Goal: Task Accomplishment & Management: Manage account settings

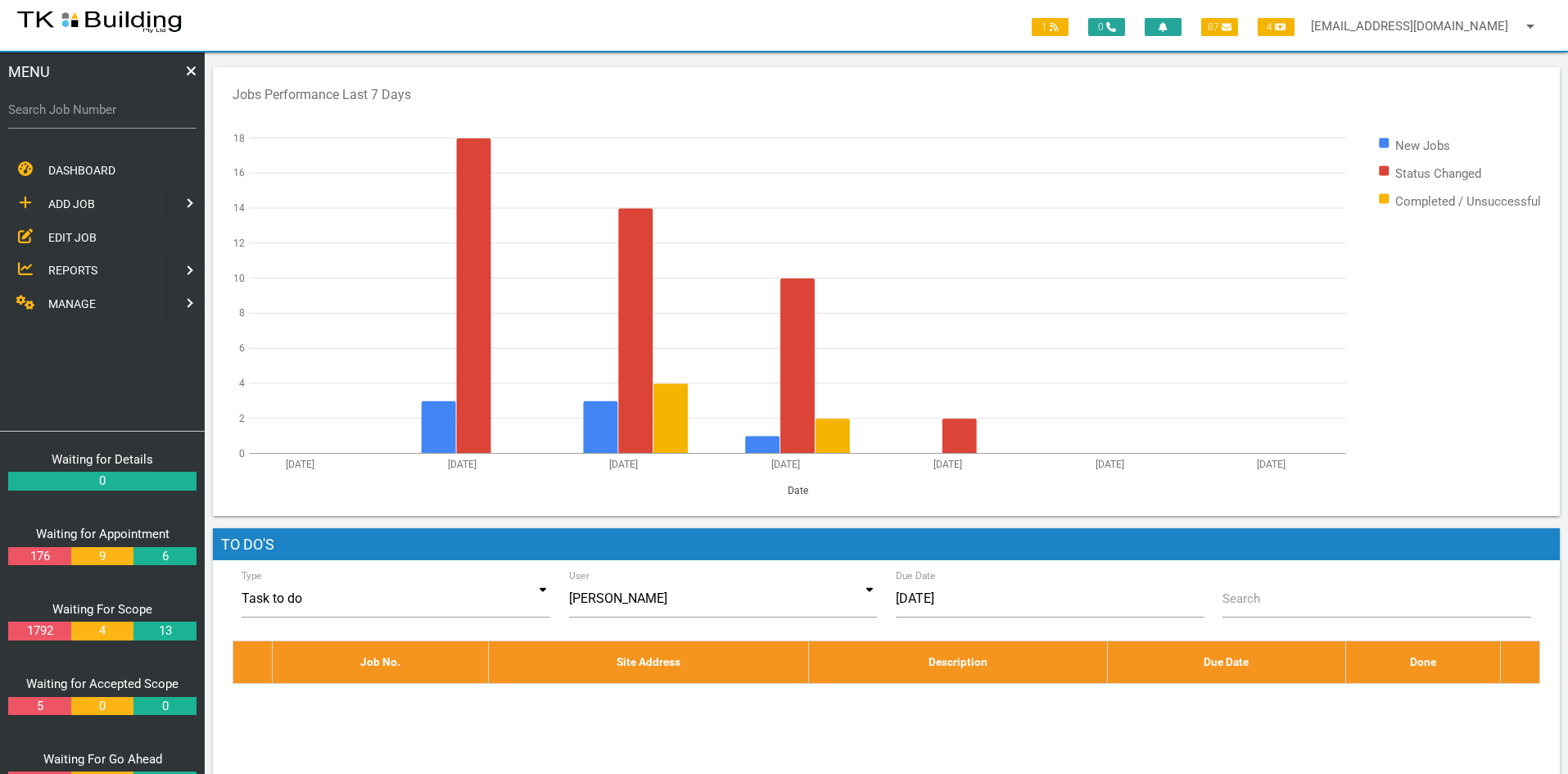
click at [66, 238] on span "EDIT JOB" at bounding box center [72, 236] width 48 height 13
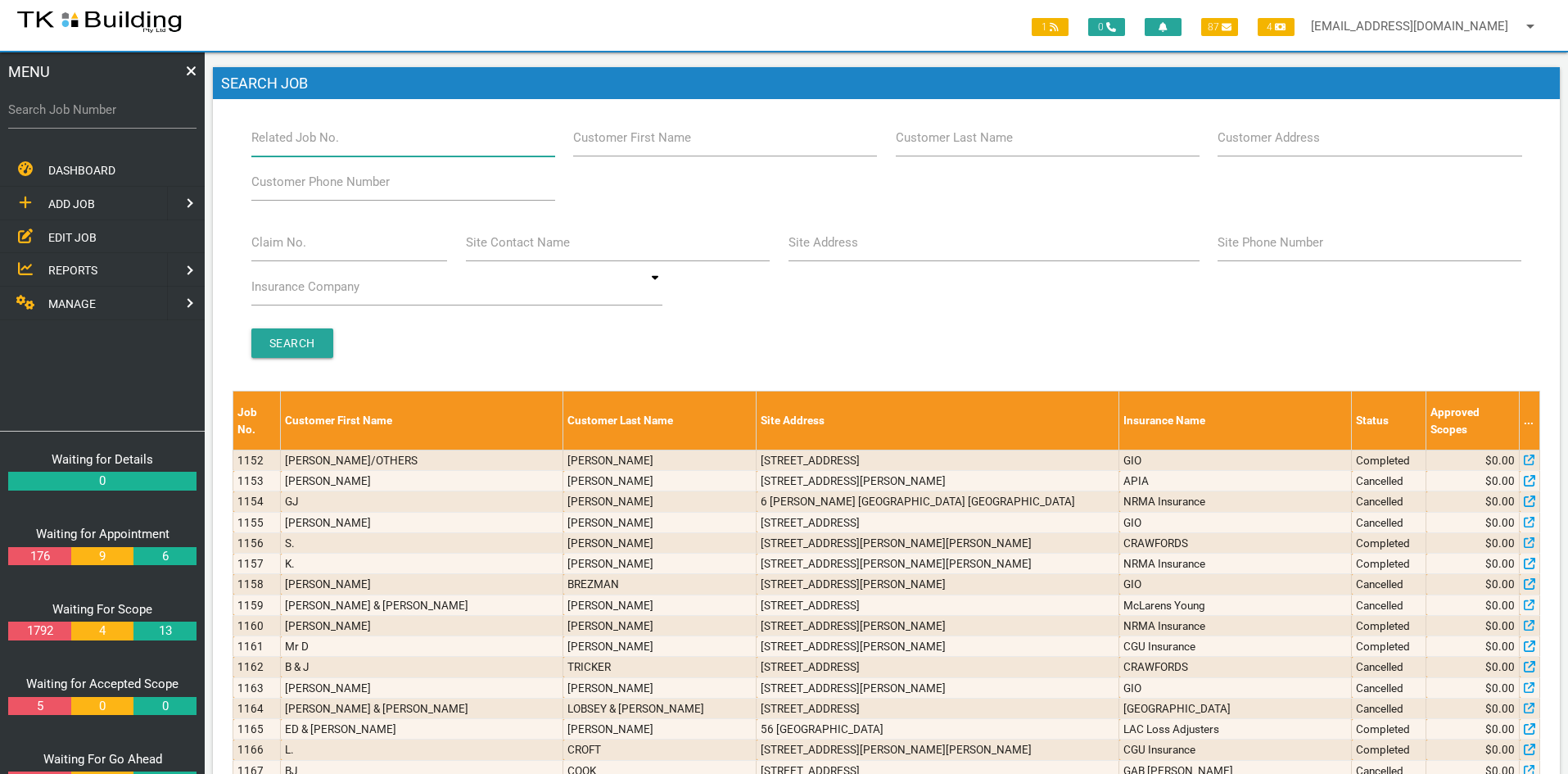
click at [355, 147] on input "Related Job No." at bounding box center [403, 138] width 304 height 38
type input "28077"
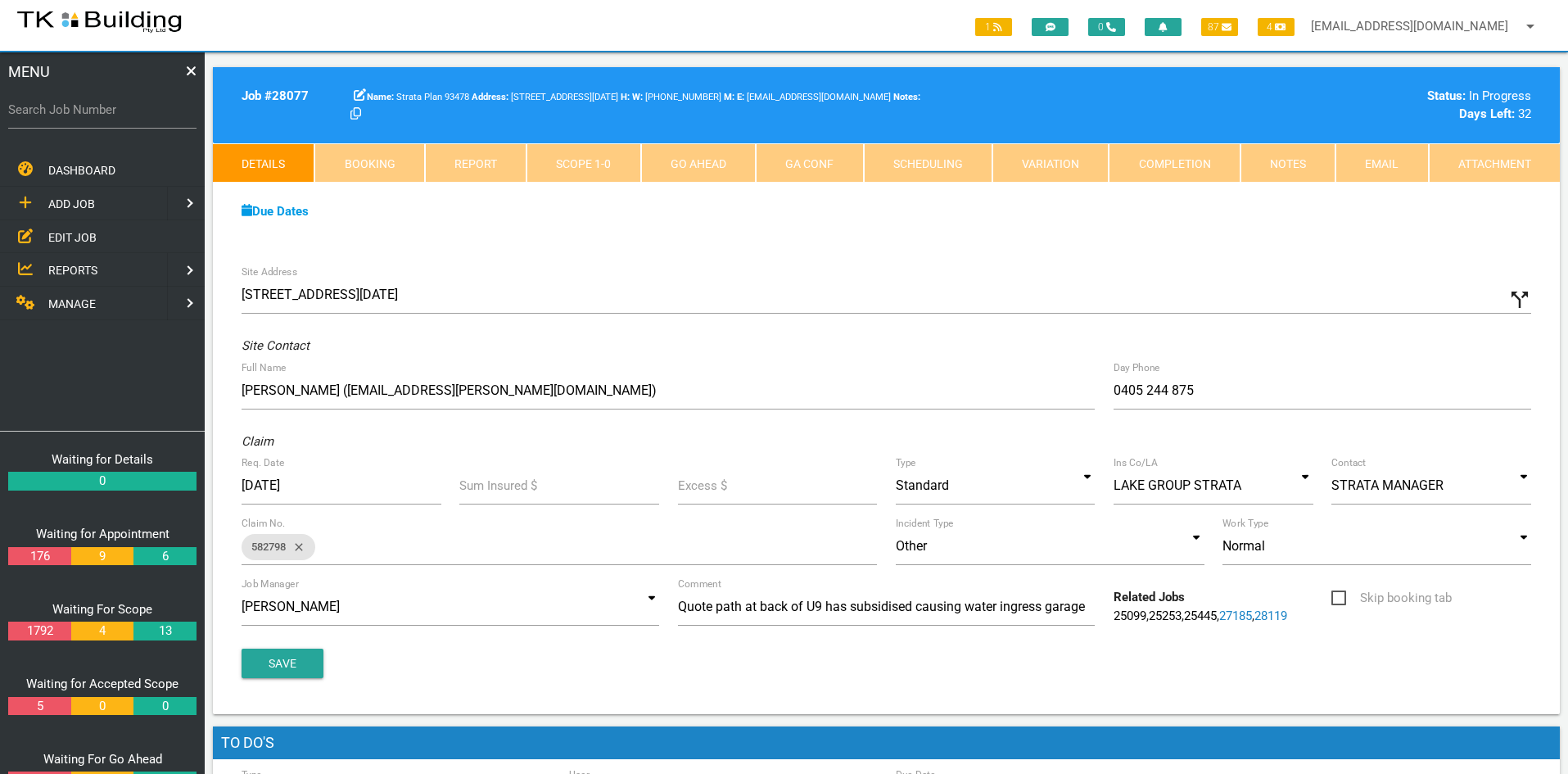
click at [631, 259] on div "Site Address 9/6 Noel Ave, Adamstown NSW 2289, Australia call_split Custom Addr…" at bounding box center [886, 484] width 1347 height 458
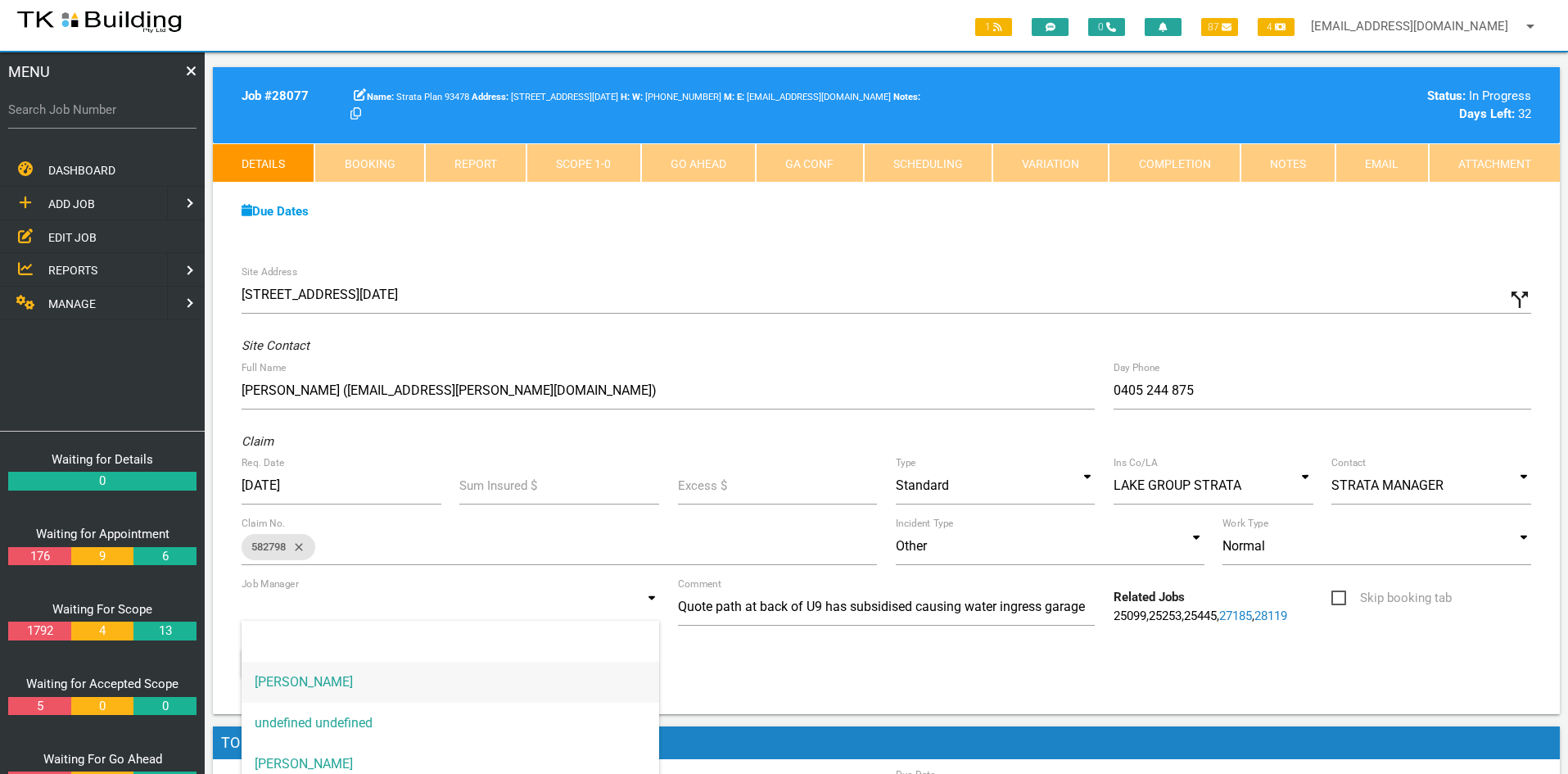
click at [600, 609] on input at bounding box center [450, 607] width 418 height 38
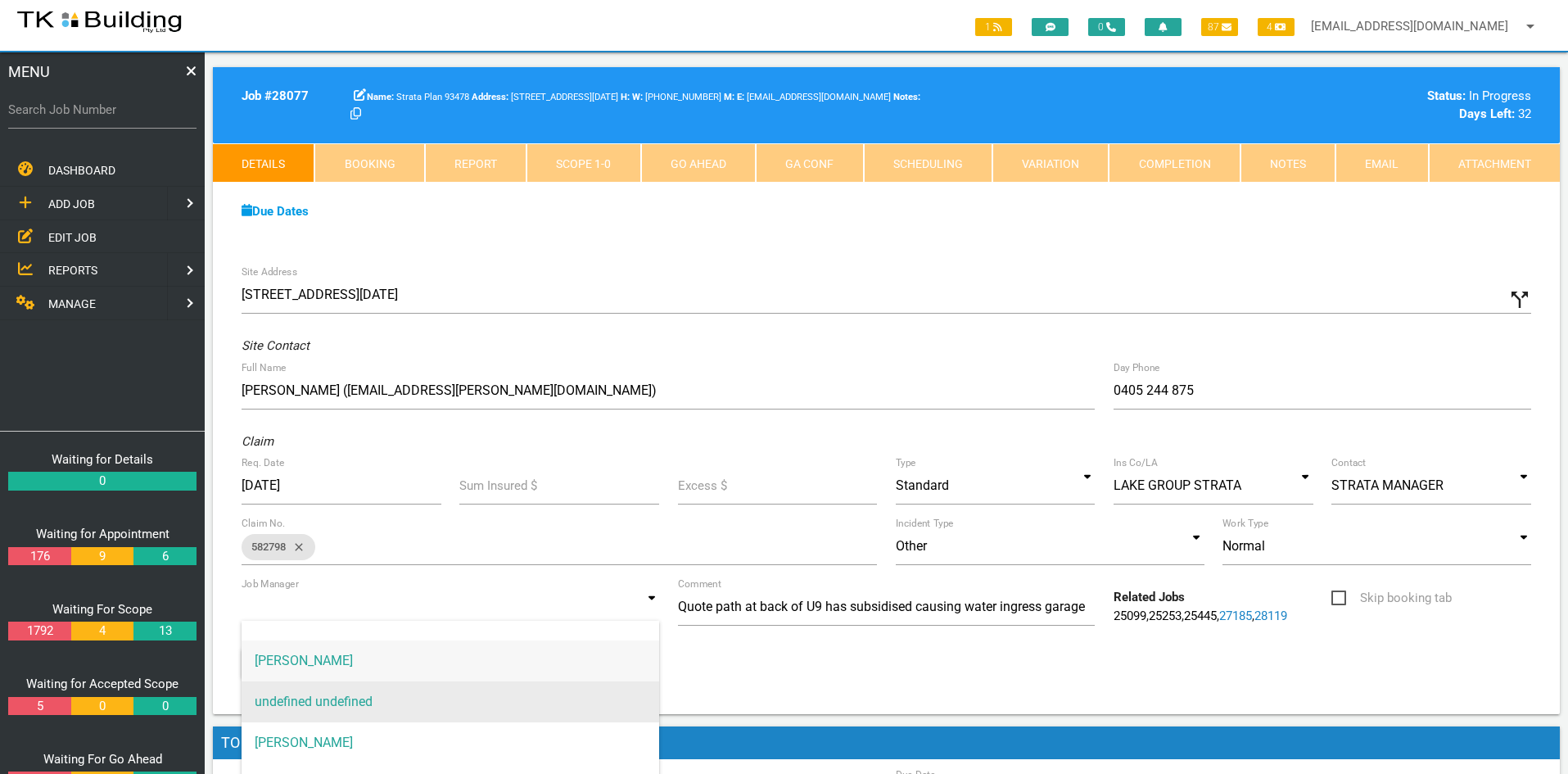
scroll to position [41, 0]
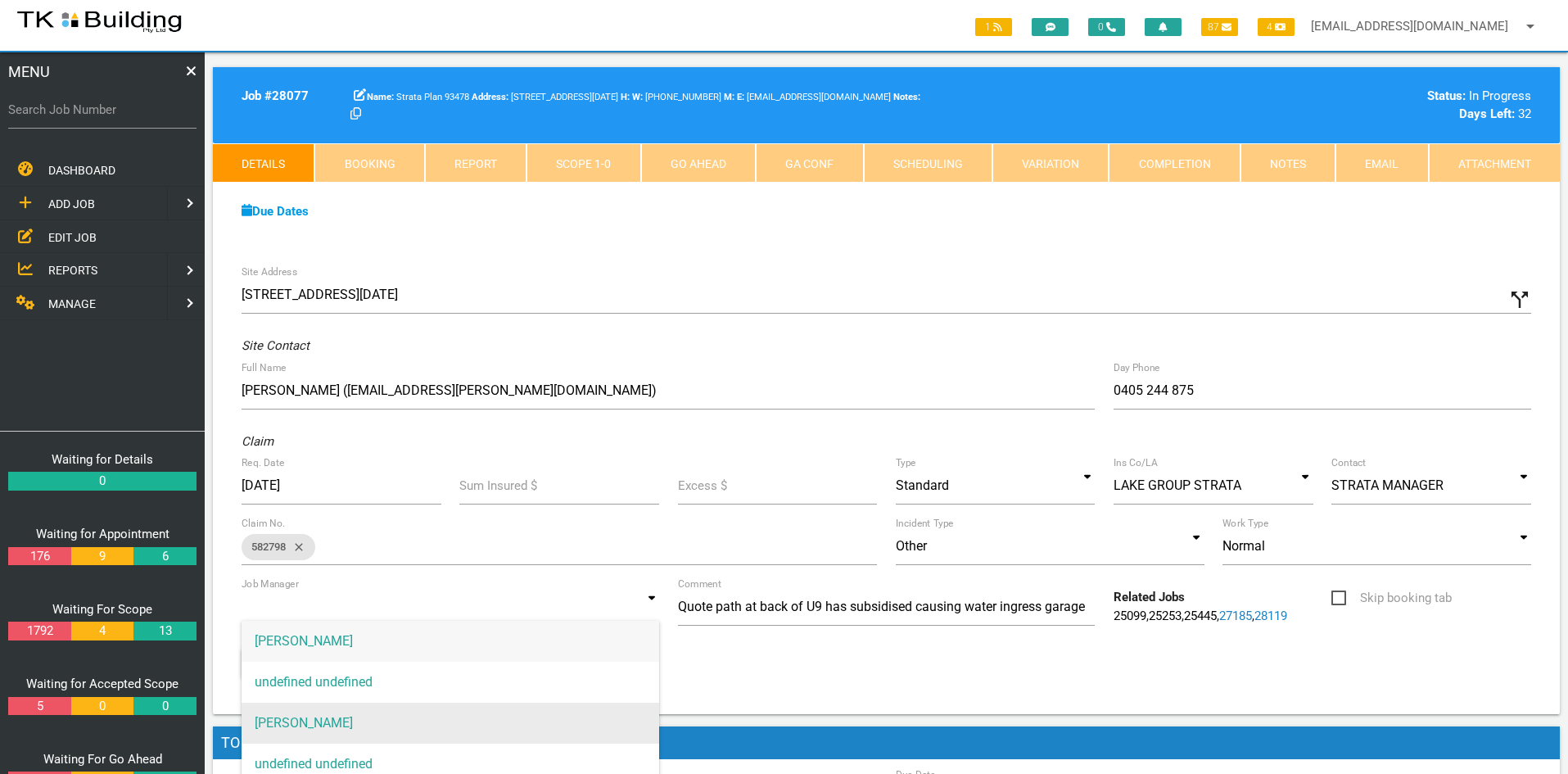
click at [391, 712] on span "Andrew Sweet" at bounding box center [450, 723] width 418 height 41
type input "Andrew Sweet"
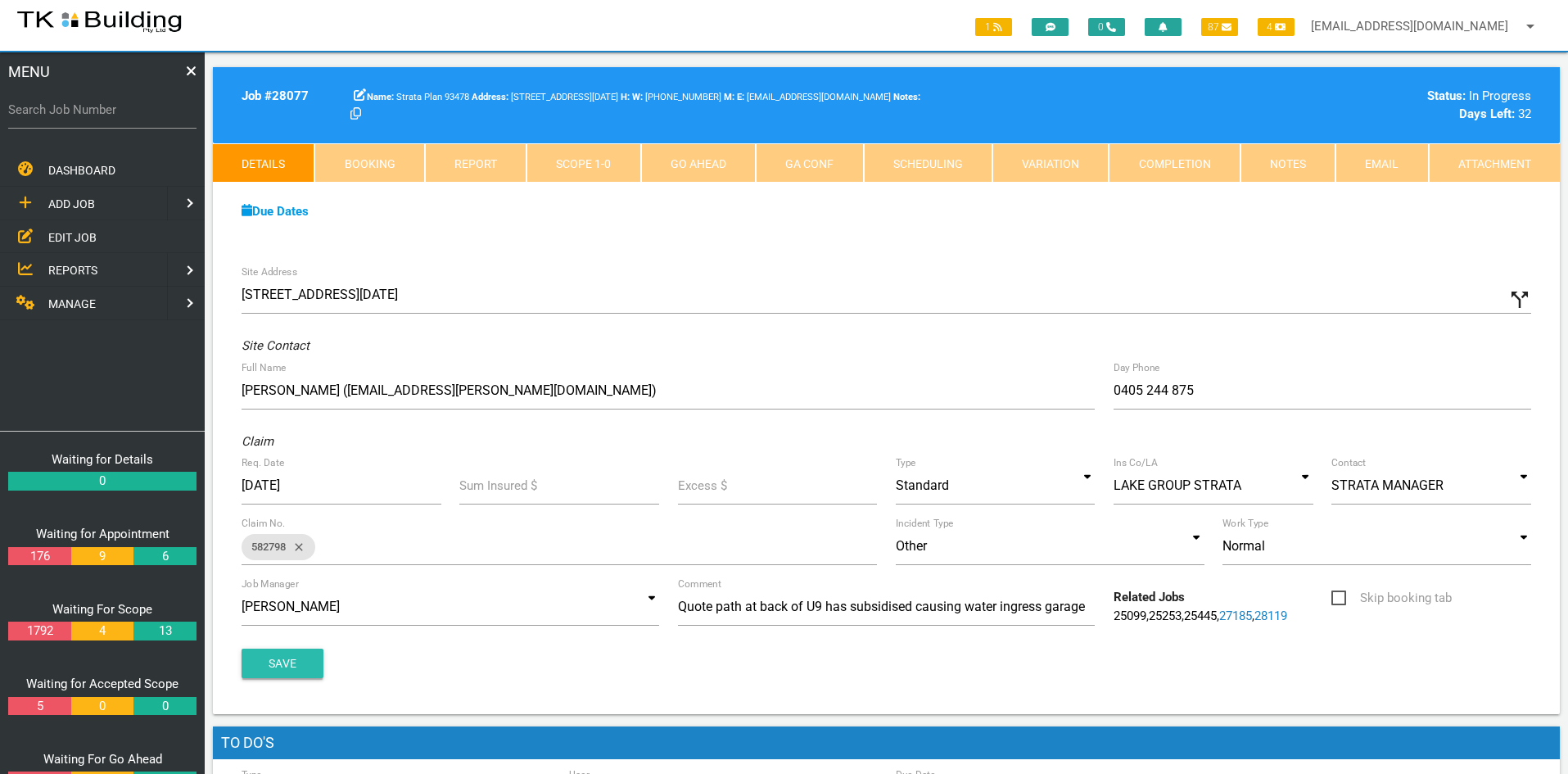
click at [281, 657] on button "Save" at bounding box center [282, 664] width 82 height 29
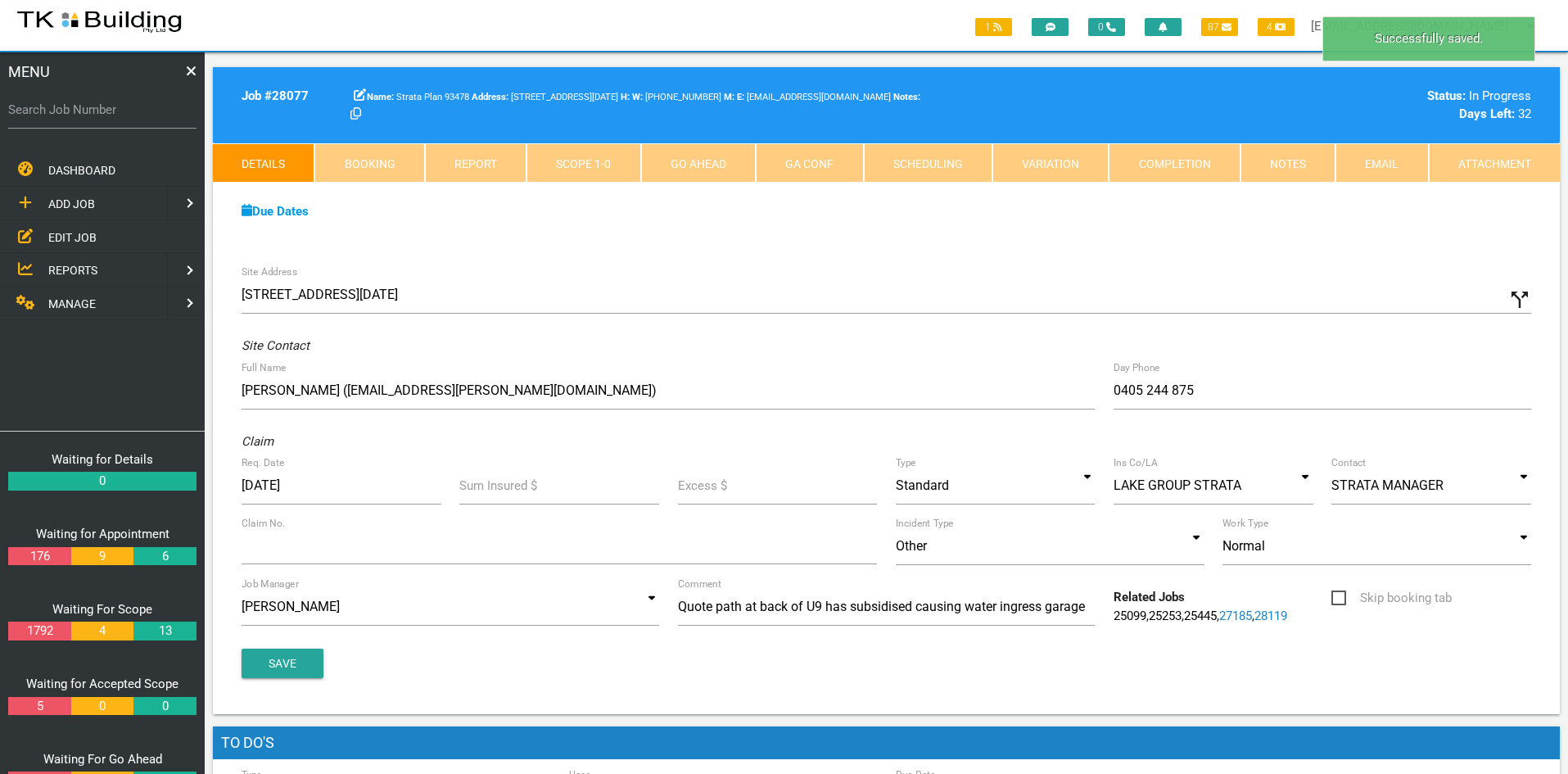
drag, startPoint x: 997, startPoint y: 272, endPoint x: 1169, endPoint y: 226, distance: 178.0
click at [1002, 271] on div "Site Address 9/6 Noel Ave, Adamstown NSW 2289, Australia call_split Custom Addr…" at bounding box center [886, 484] width 1347 height 458
click at [1269, 164] on link "Notes" at bounding box center [1288, 163] width 95 height 40
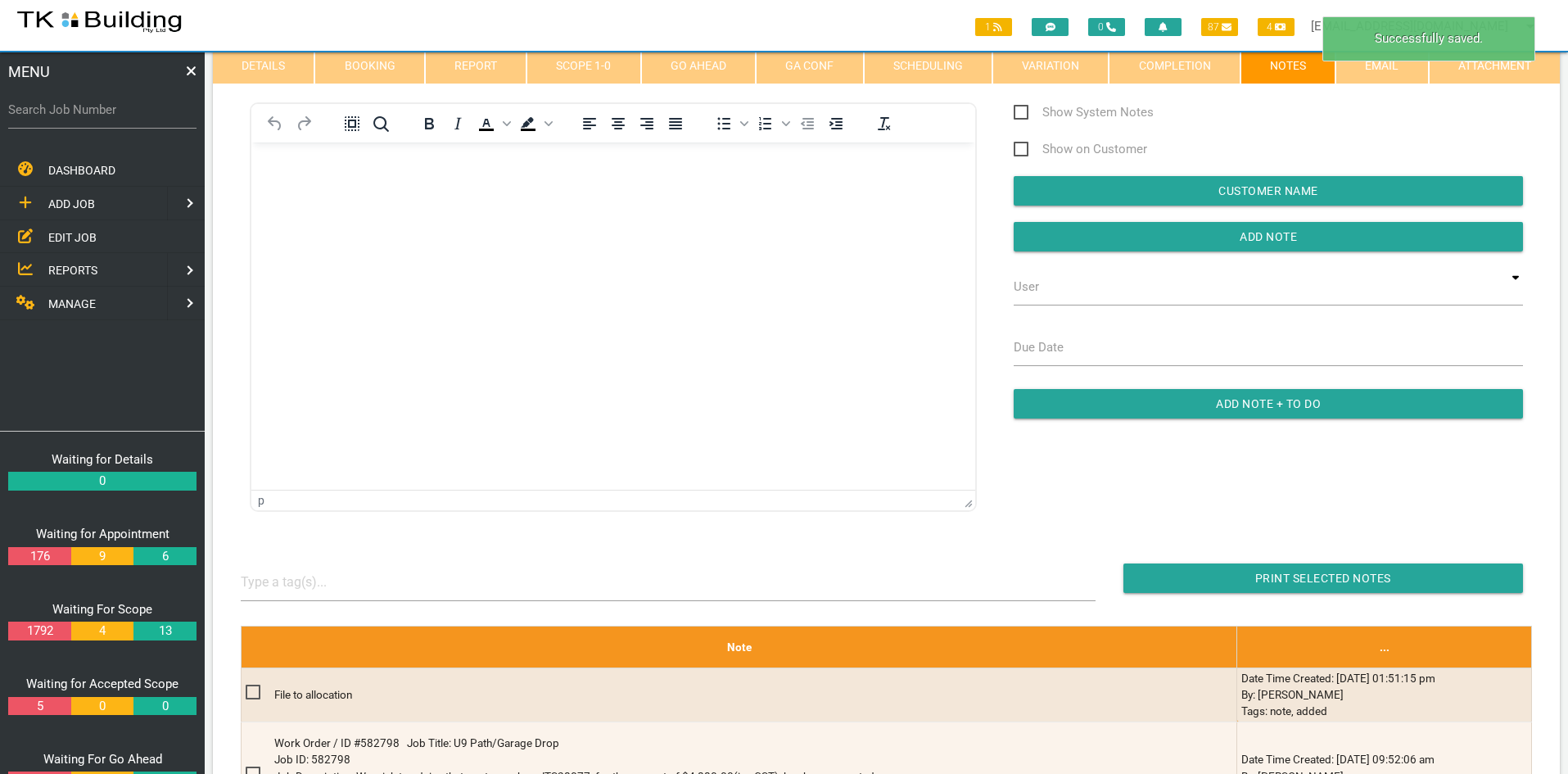
scroll to position [0, 0]
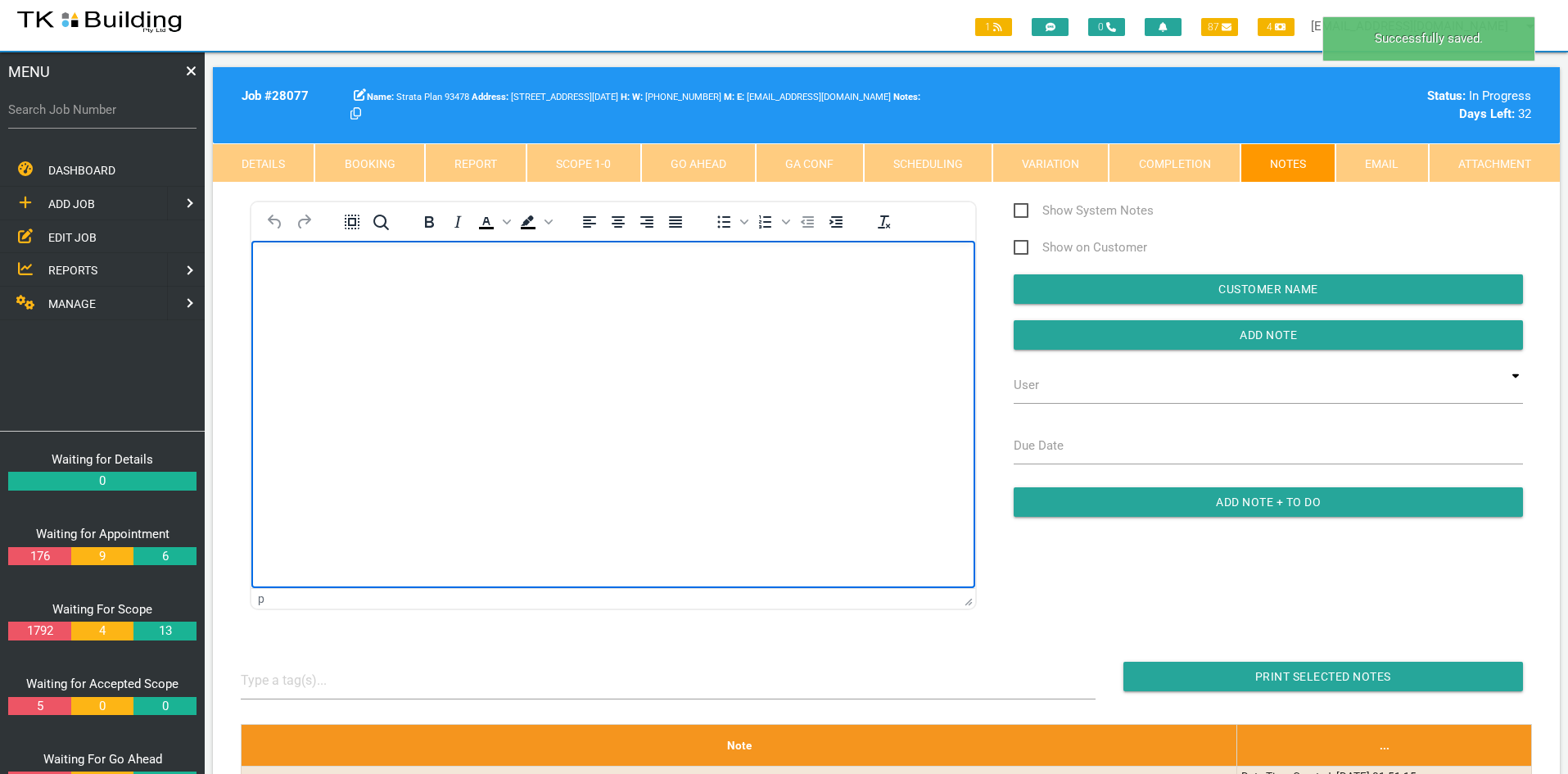
click at [644, 315] on html at bounding box center [613, 278] width 724 height 74
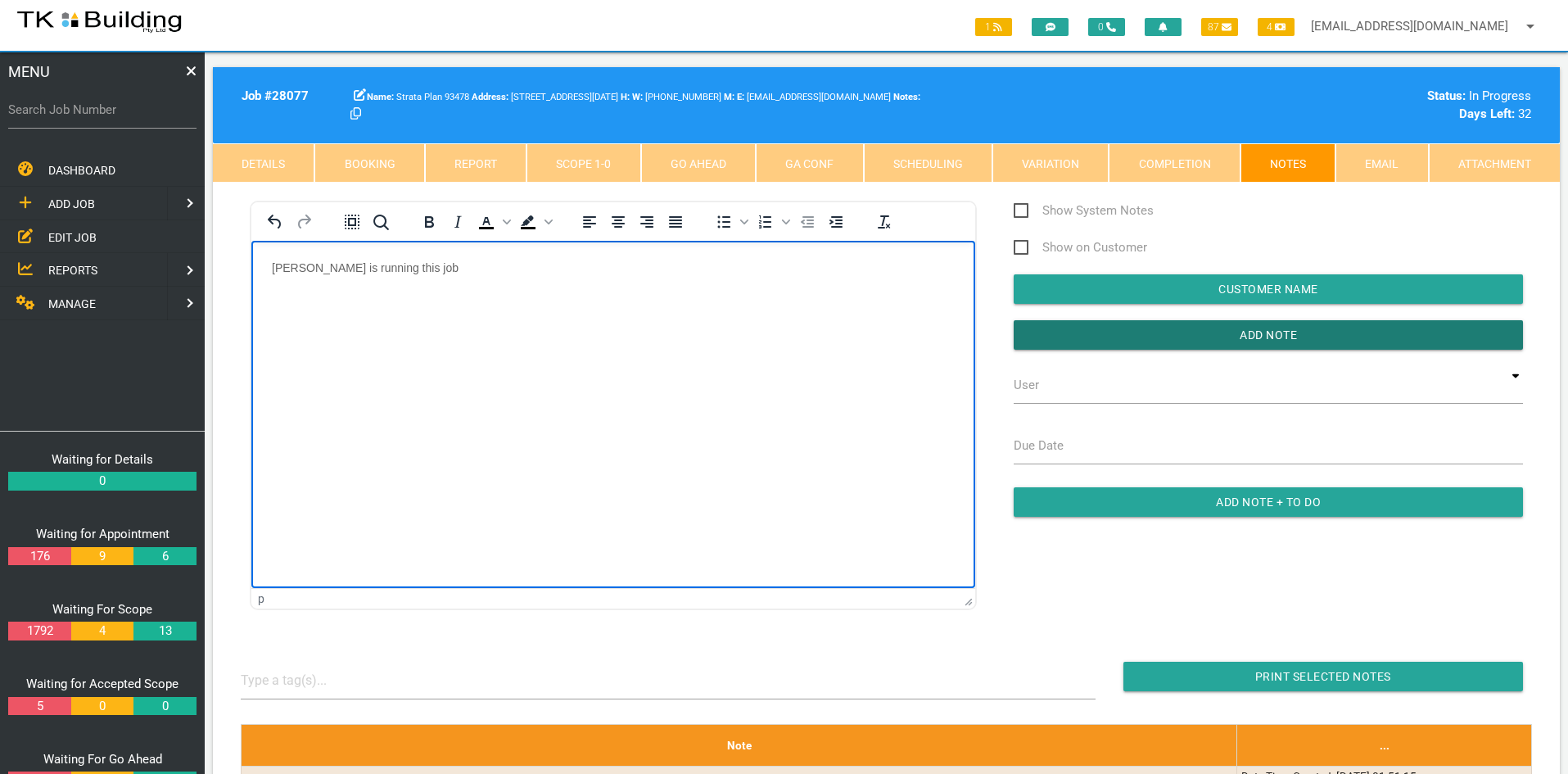
click at [1244, 331] on input "Add Note" at bounding box center [1268, 335] width 509 height 29
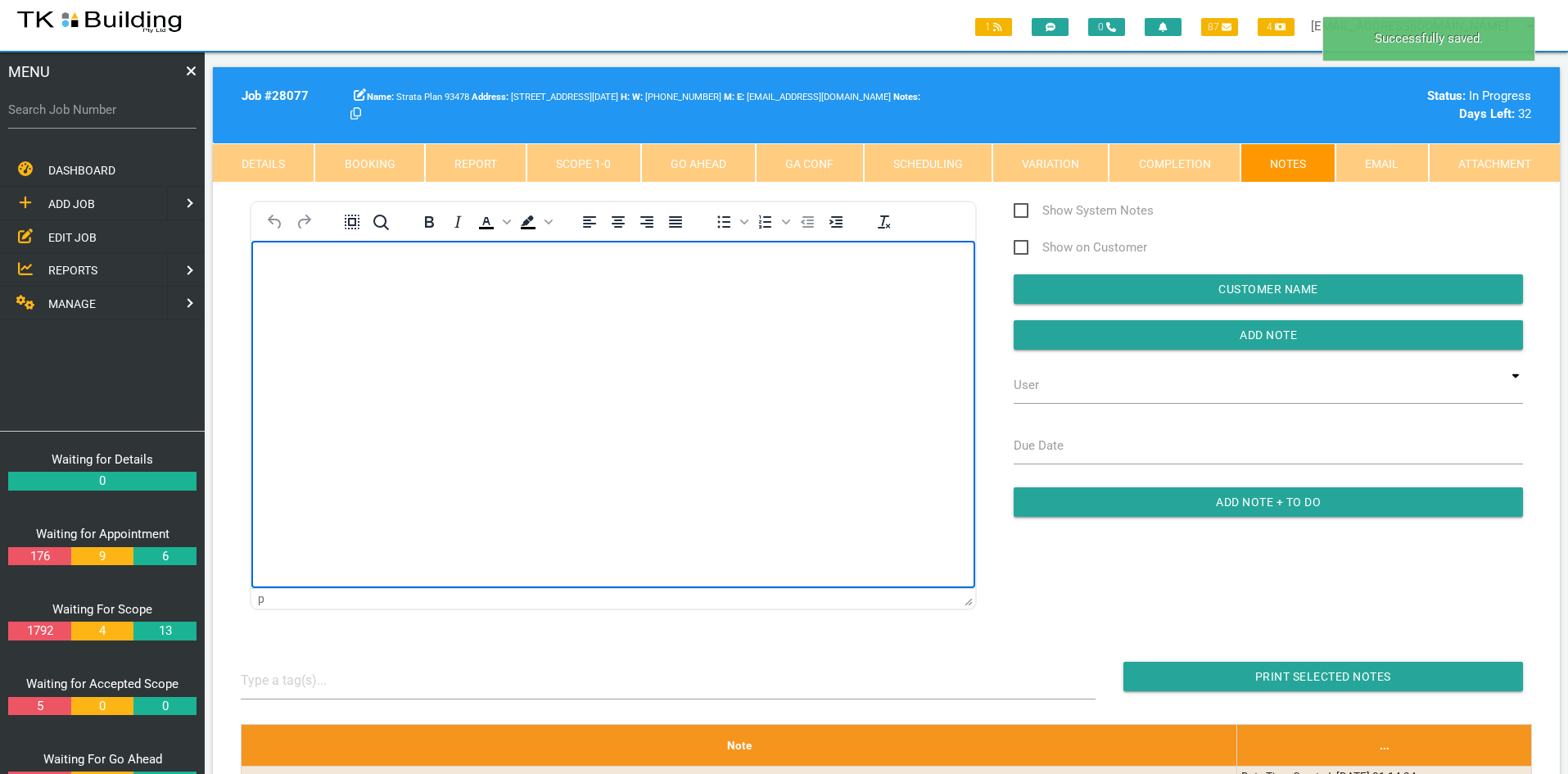
click at [781, 315] on html at bounding box center [613, 278] width 724 height 74
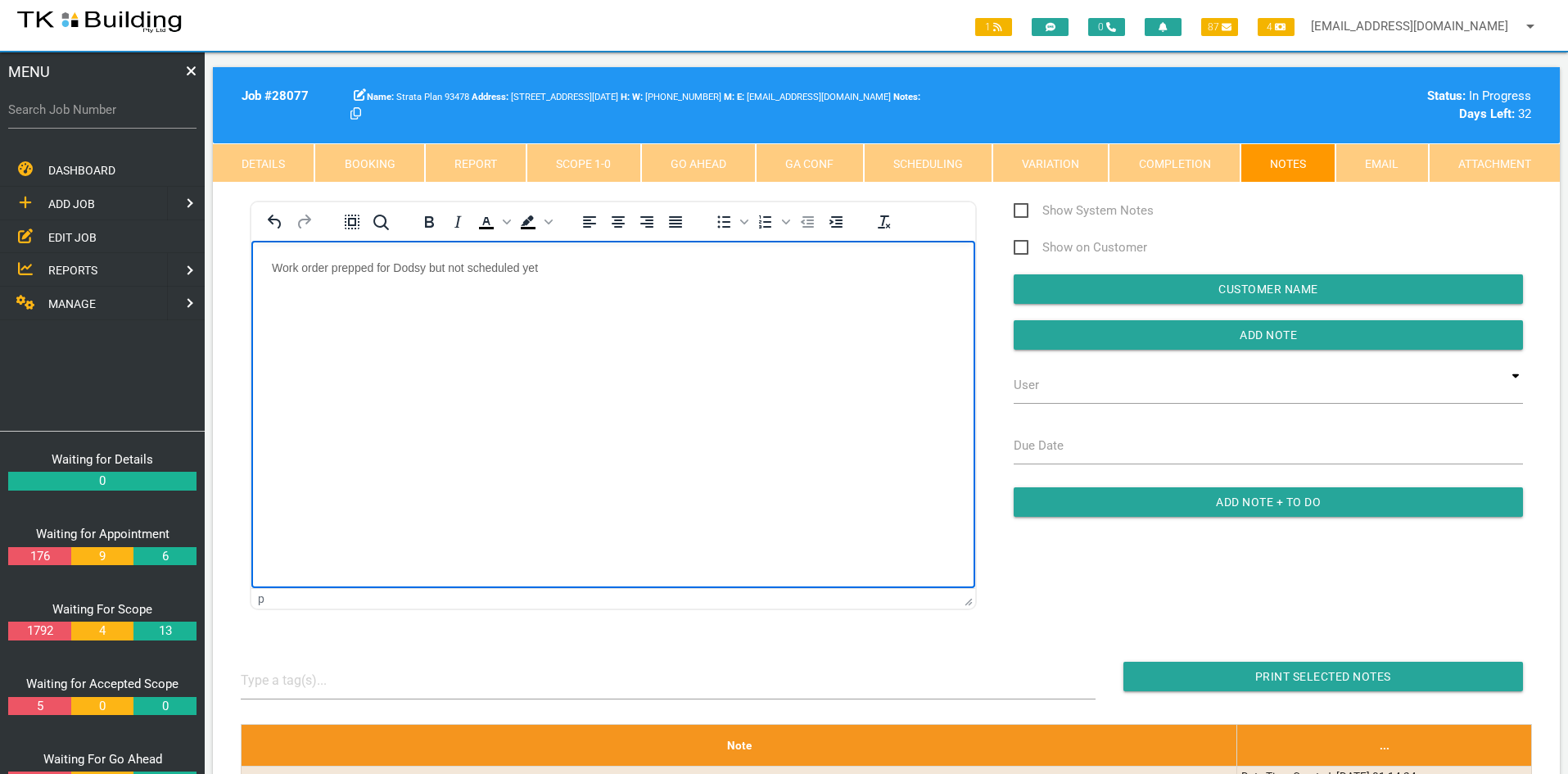
click at [844, 315] on html "Work order prepped for Dodsy but not scheduled yet" at bounding box center [613, 278] width 724 height 74
click at [1274, 337] on input "Add Note" at bounding box center [1268, 335] width 509 height 29
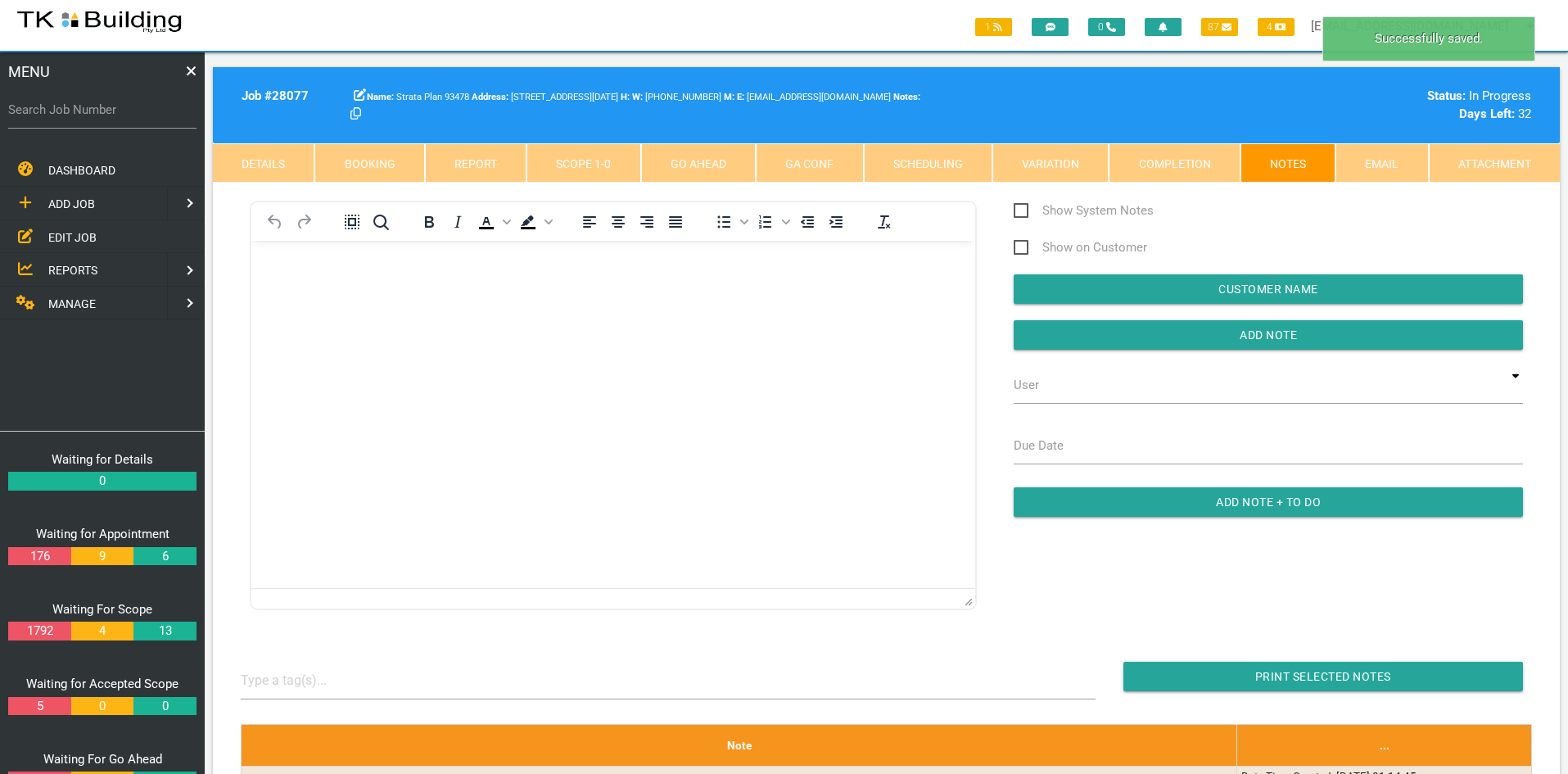
click at [810, 315] on html at bounding box center [613, 278] width 724 height 74
click at [550, 165] on link "Scope 1 - 0" at bounding box center [583, 163] width 114 height 40
